Goal: Task Accomplishment & Management: Manage account settings

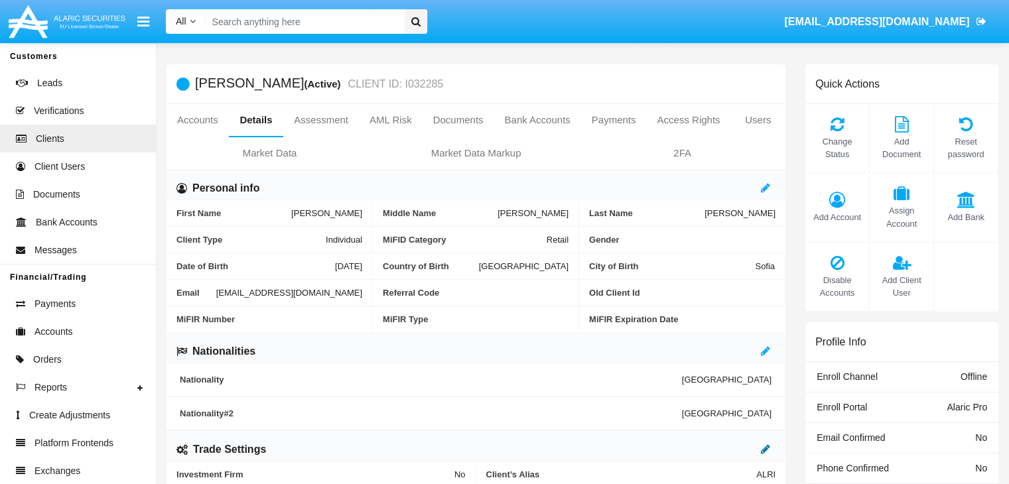
click at [765, 448] on icon at bounding box center [765, 449] width 9 height 11
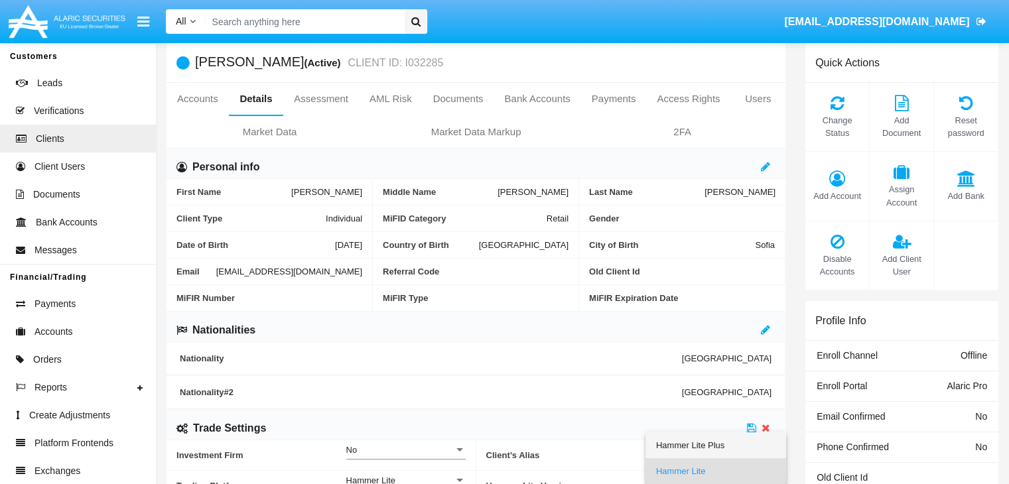
click at [715, 444] on span "Hammer Lite Plus" at bounding box center [715, 446] width 119 height 26
click at [752, 427] on icon at bounding box center [751, 428] width 9 height 11
